Goal: Find specific page/section: Find specific page/section

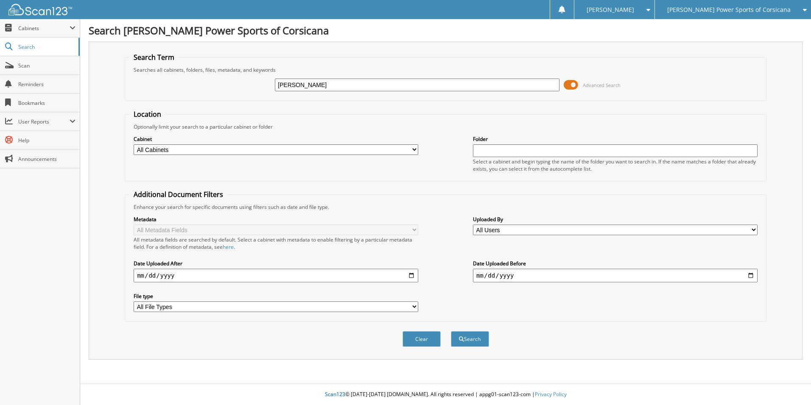
type input "[PERSON_NAME]"
click at [451, 331] on button "Search" at bounding box center [470, 339] width 38 height 16
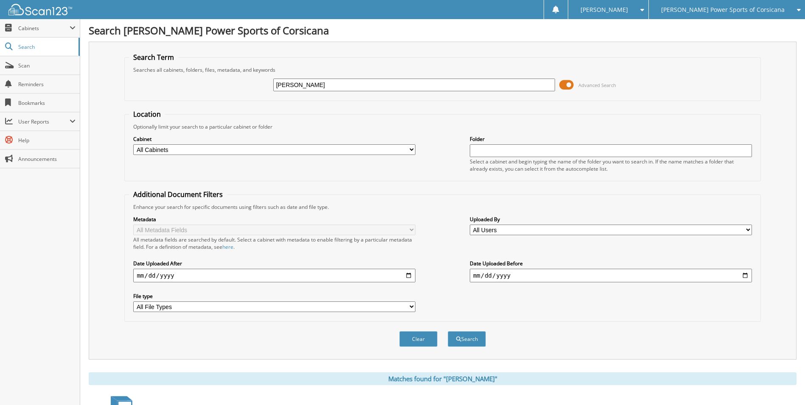
click at [563, 84] on span at bounding box center [566, 85] width 14 height 13
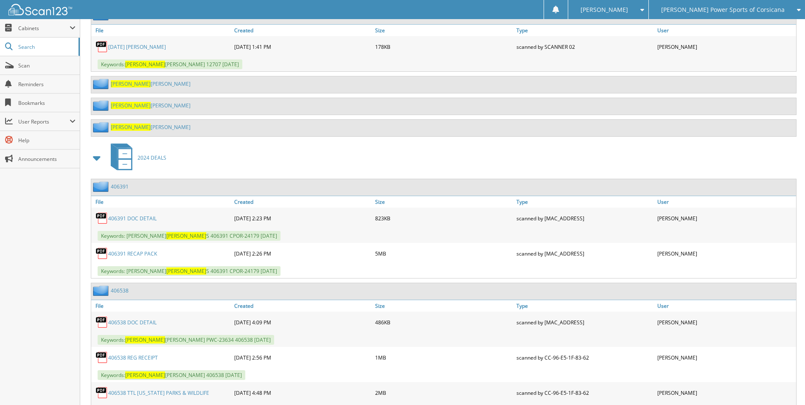
scroll to position [424, 0]
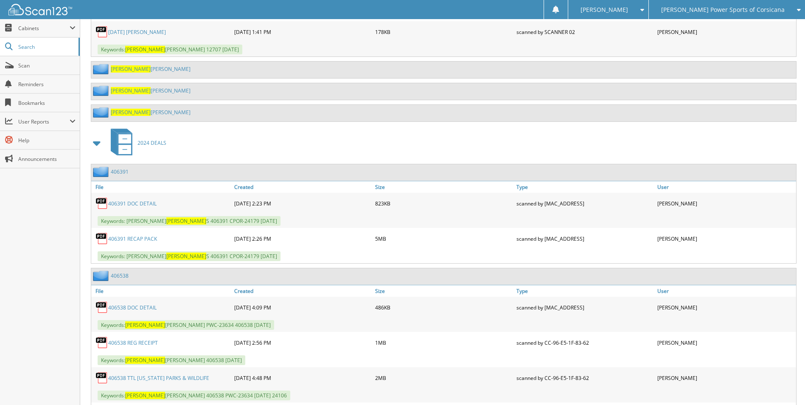
click at [102, 144] on span at bounding box center [97, 142] width 12 height 15
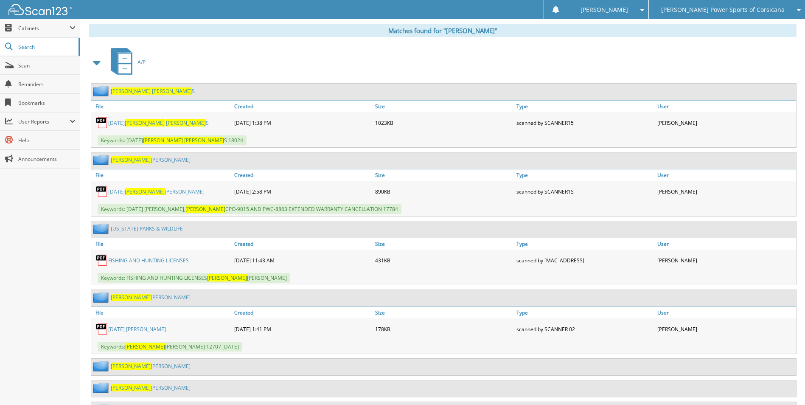
scroll to position [0, 0]
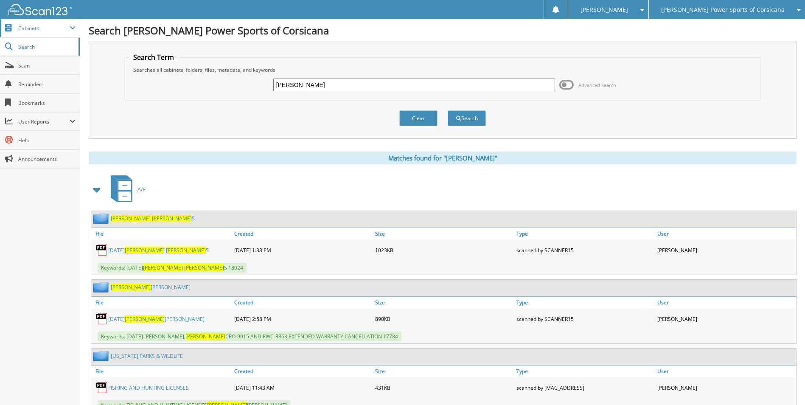
click at [37, 31] on span "Cabinets" at bounding box center [43, 28] width 51 height 7
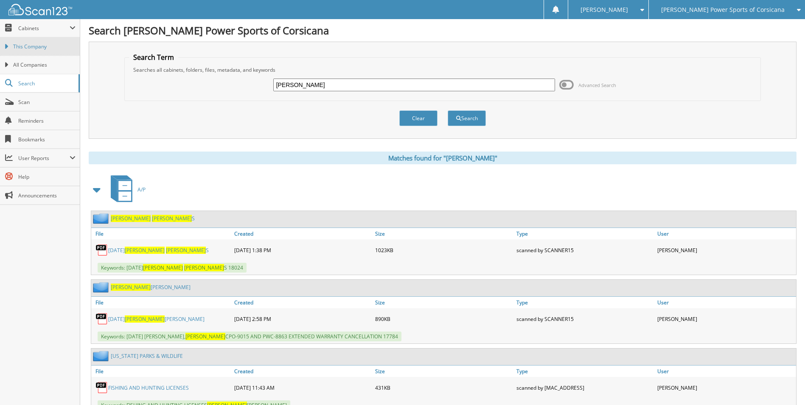
click at [40, 48] on span "This Company" at bounding box center [44, 47] width 62 height 8
